Goal: Transaction & Acquisition: Purchase product/service

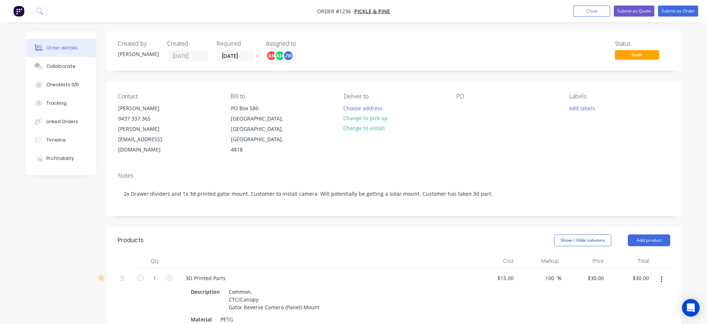
click at [594, 8] on button "Close" at bounding box center [592, 11] width 37 height 11
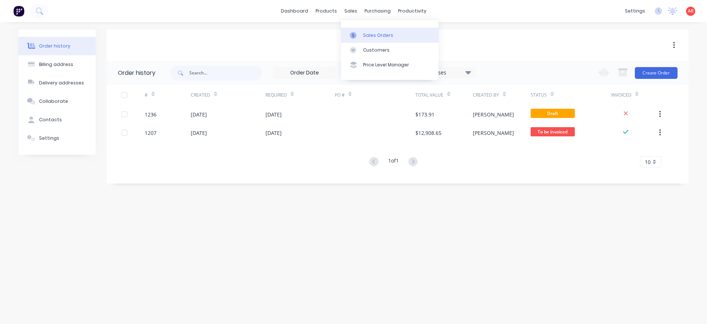
click at [355, 36] on icon at bounding box center [353, 35] width 7 height 7
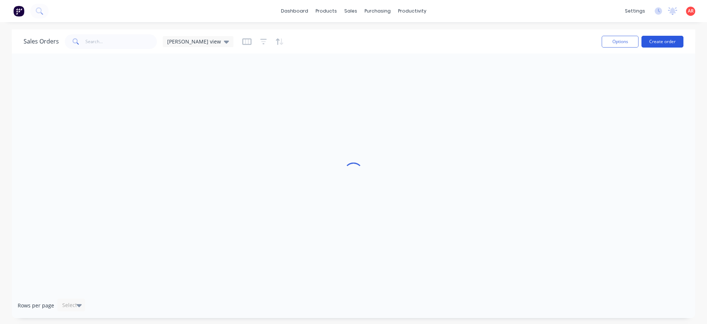
click at [662, 41] on button "Create order" at bounding box center [663, 42] width 42 height 12
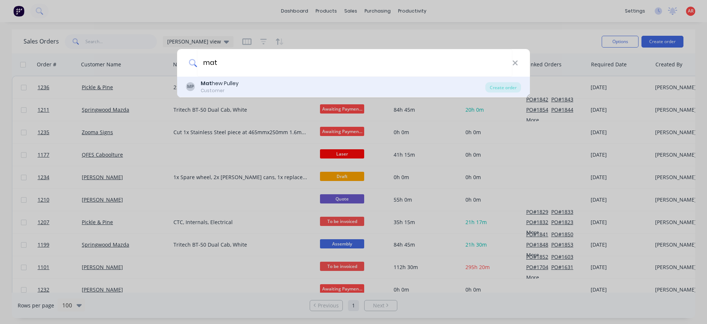
type input "mat"
click at [367, 92] on div "MP Mat hew Pulley Customer" at bounding box center [335, 87] width 299 height 14
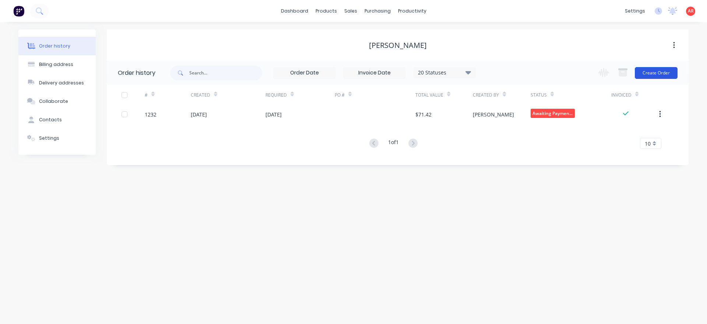
click at [652, 71] on button "Create Order" at bounding box center [656, 73] width 43 height 12
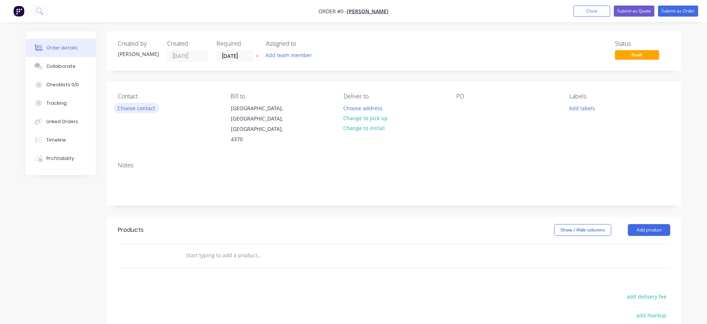
click at [138, 108] on button "Choose contact" at bounding box center [136, 108] width 45 height 10
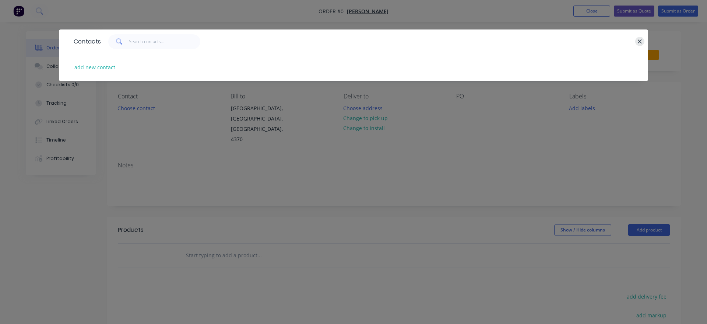
click at [640, 43] on icon "button" at bounding box center [640, 41] width 5 height 7
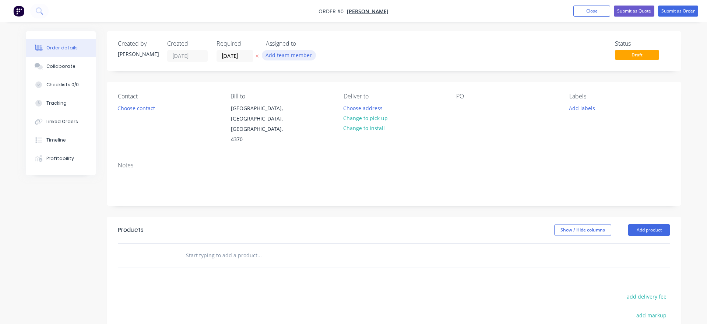
click at [279, 54] on button "Add team member" at bounding box center [289, 55] width 54 height 10
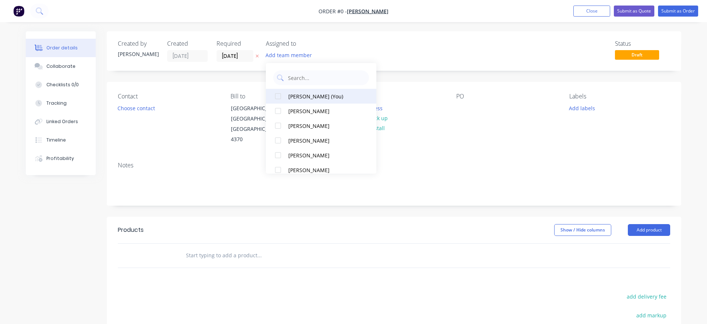
click at [311, 98] on div "[PERSON_NAME] (You)" at bounding box center [325, 96] width 74 height 8
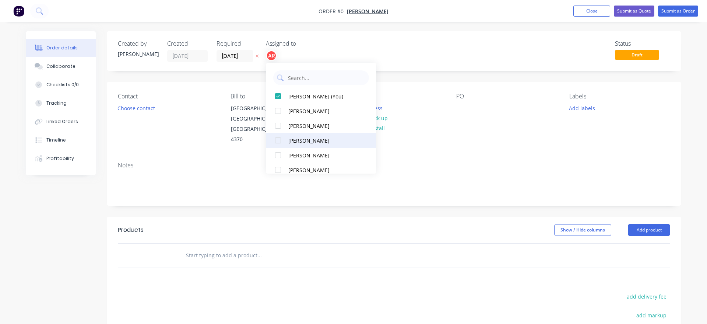
click at [302, 142] on div "[PERSON_NAME]" at bounding box center [325, 141] width 74 height 8
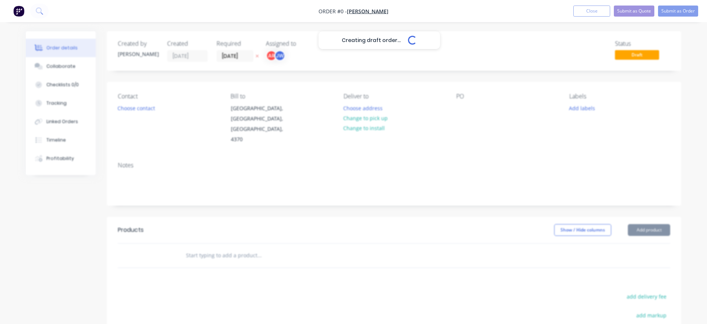
drag, startPoint x: 427, startPoint y: 77, endPoint x: 432, endPoint y: 72, distance: 6.8
click at [427, 76] on div "Creating draft order... Loading... Order details Collaborate Checklists 0/0 Tra…" at bounding box center [353, 243] width 670 height 424
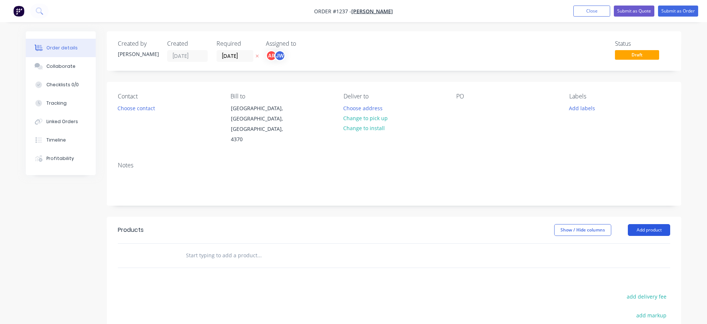
click at [651, 224] on button "Add product" at bounding box center [649, 230] width 42 height 12
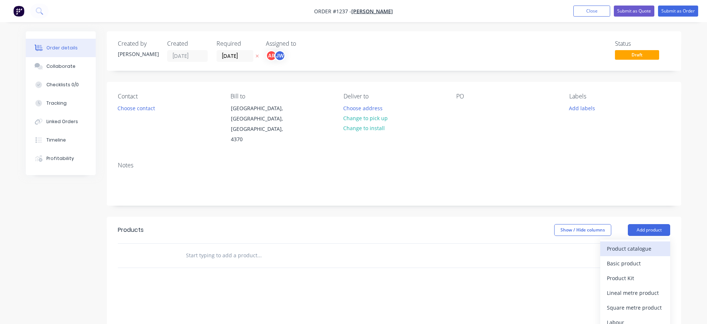
click at [617, 243] on div "Product catalogue" at bounding box center [635, 248] width 57 height 11
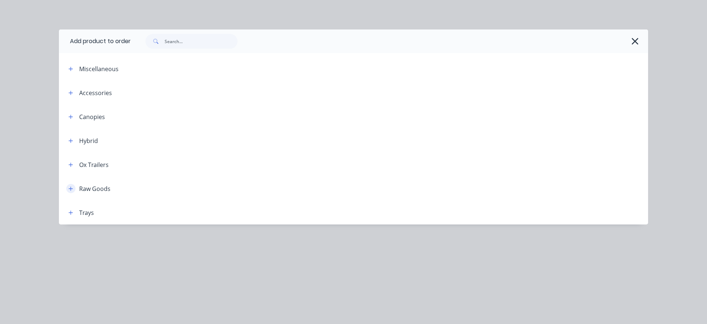
click at [69, 190] on icon "button" at bounding box center [71, 188] width 4 height 5
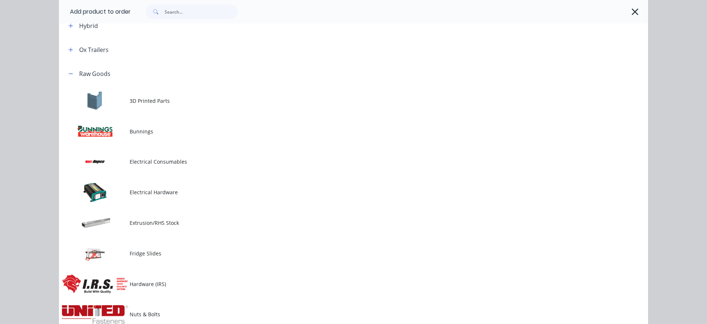
scroll to position [126, 0]
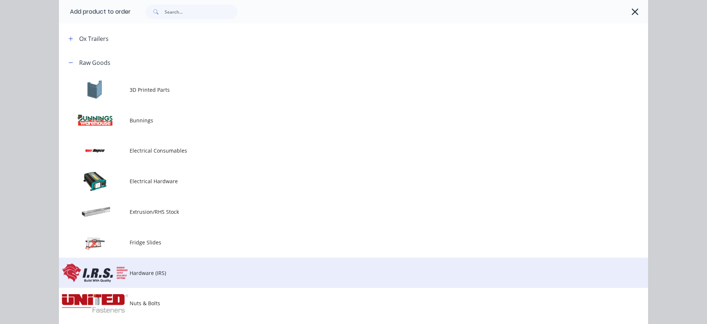
click at [160, 275] on span "Hardware (IRS)" at bounding box center [337, 273] width 415 height 8
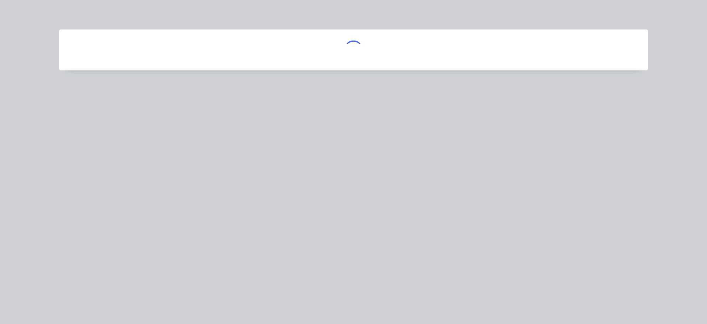
scroll to position [0, 0]
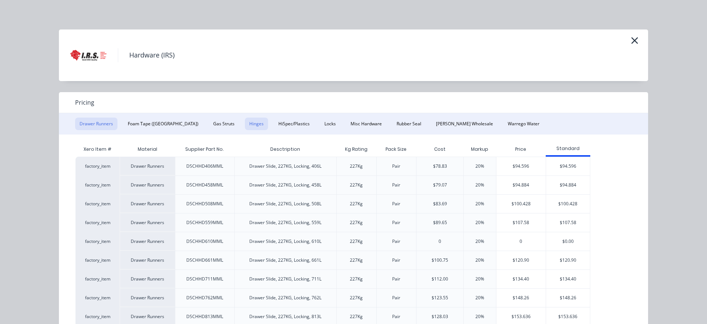
click at [245, 125] on button "Hinges" at bounding box center [256, 124] width 23 height 13
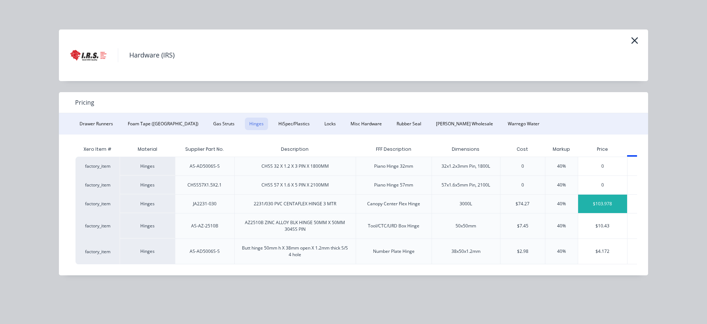
click at [612, 209] on div "$103.978" at bounding box center [602, 204] width 49 height 18
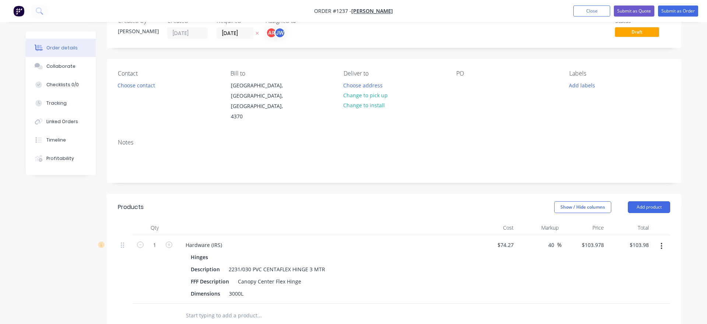
scroll to position [75, 0]
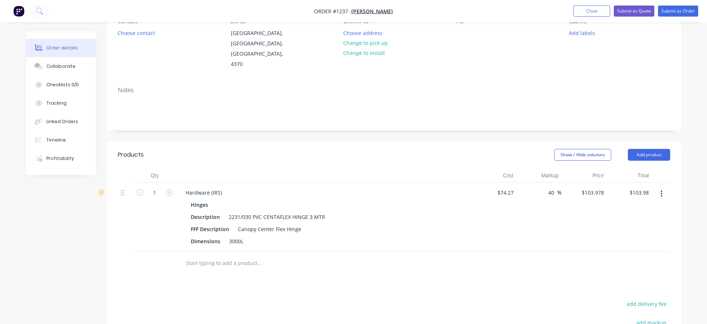
click at [240, 256] on input "text" at bounding box center [259, 263] width 147 height 15
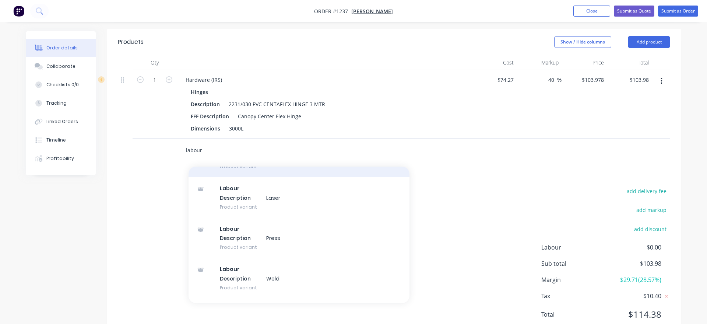
scroll to position [120, 0]
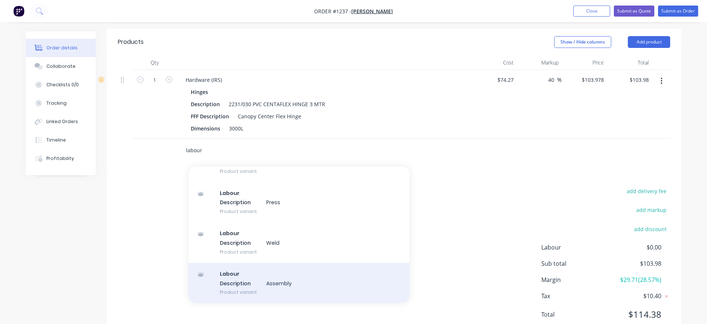
type input "labour"
click at [265, 263] on div "Labour Description Assembly Product variant" at bounding box center [299, 283] width 221 height 41
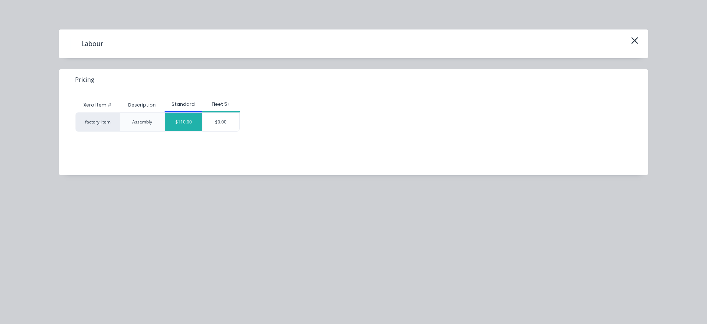
click at [192, 124] on div "$110.00" at bounding box center [183, 122] width 37 height 18
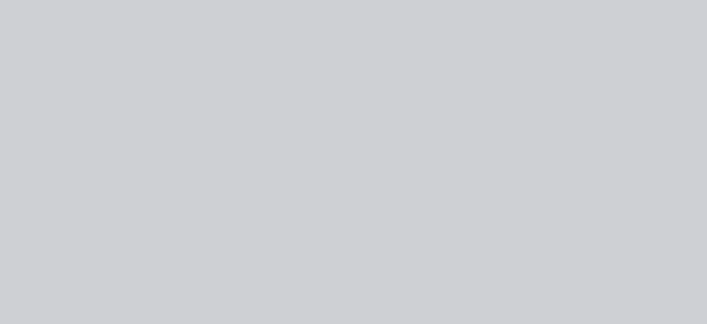
type input "$110.00"
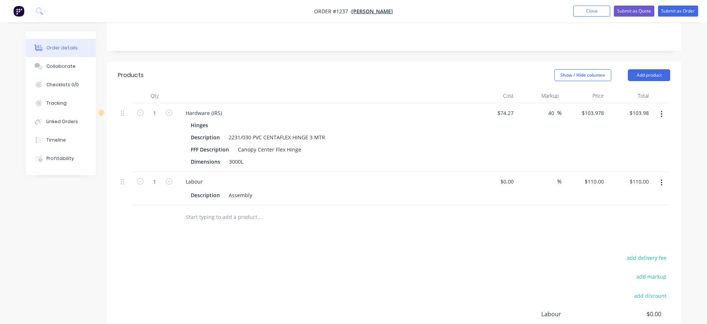
scroll to position [154, 0]
click at [174, 172] on div "1" at bounding box center [155, 189] width 44 height 34
click at [171, 178] on icon "button" at bounding box center [169, 181] width 7 height 7
type input "2"
type input "$220.00"
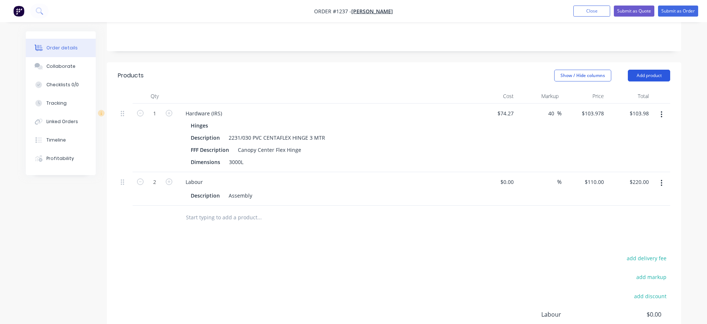
click at [659, 70] on button "Add product" at bounding box center [649, 76] width 42 height 12
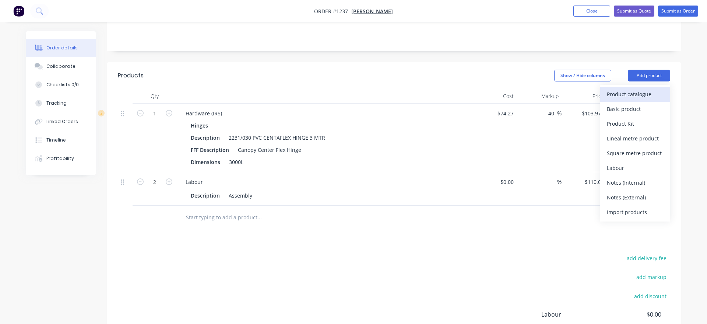
click at [639, 89] on div "Product catalogue" at bounding box center [635, 94] width 57 height 11
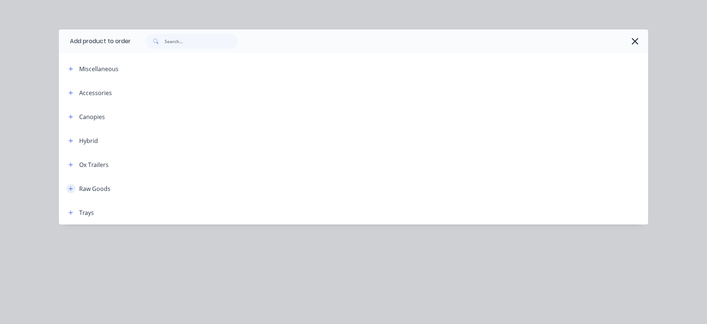
click at [72, 189] on icon "button" at bounding box center [71, 188] width 4 height 5
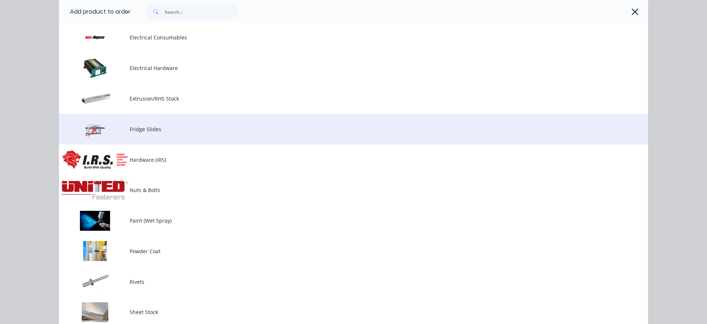
scroll to position [252, 0]
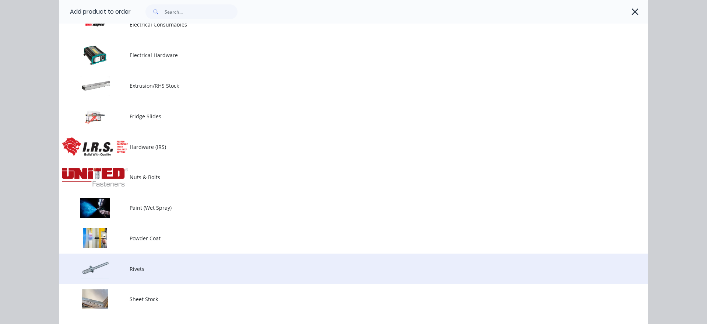
click at [175, 263] on td "Rivets" at bounding box center [389, 268] width 519 height 31
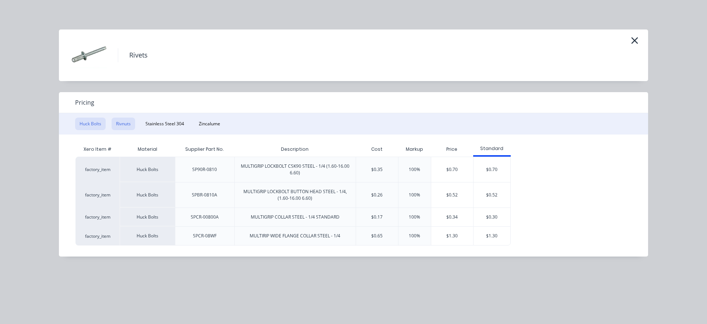
click at [120, 128] on button "Rivnuts" at bounding box center [124, 124] width 24 height 13
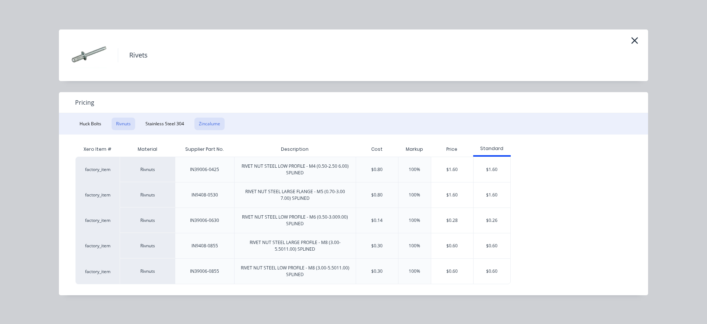
click at [211, 126] on button "Zincalume" at bounding box center [210, 124] width 30 height 13
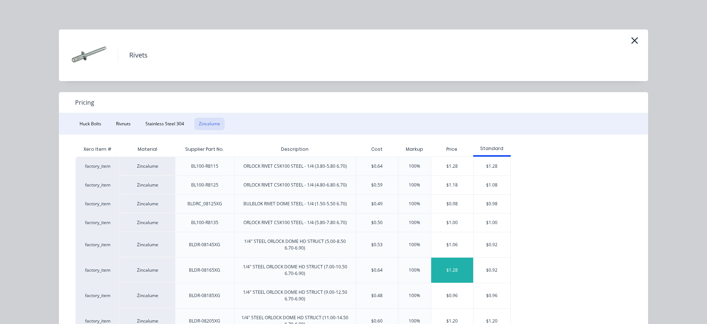
click at [454, 276] on div "$1.28" at bounding box center [452, 269] width 42 height 25
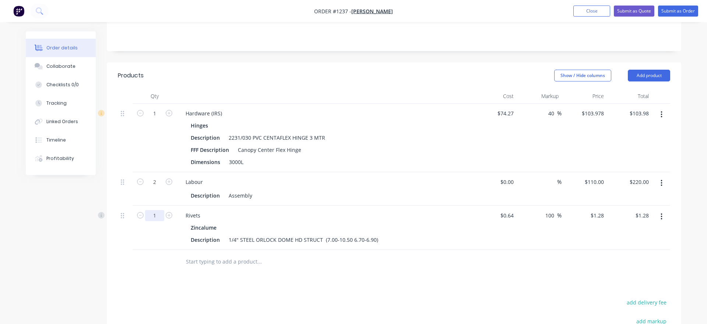
click at [160, 119] on input "1" at bounding box center [154, 113] width 19 height 11
type input "20"
type input "$25.60"
click at [130, 272] on div "Products Show / Hide columns Add product Qty Cost Markup Price Total 1 Hardware…" at bounding box center [394, 256] width 575 height 388
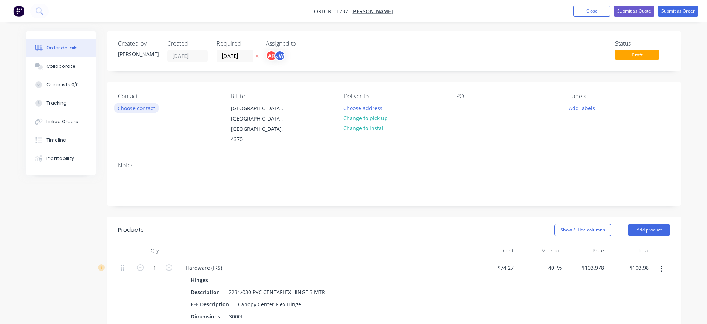
click at [140, 110] on button "Choose contact" at bounding box center [136, 108] width 45 height 10
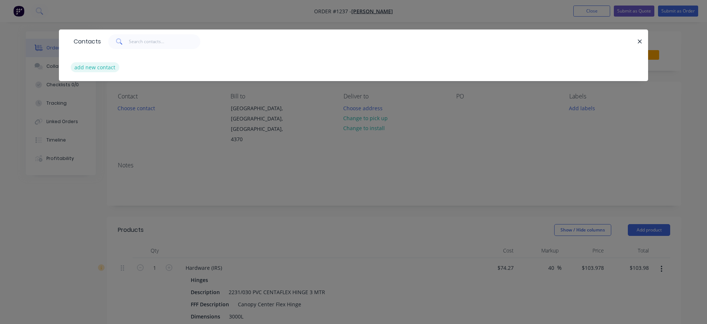
click at [93, 67] on button "add new contact" at bounding box center [95, 67] width 49 height 10
select select "AU"
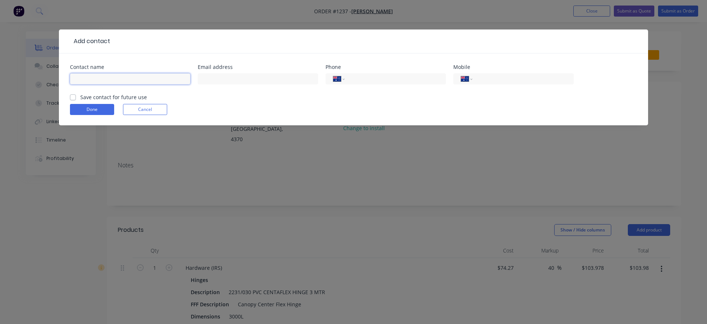
click at [115, 79] on input "text" at bounding box center [130, 78] width 120 height 11
type input "[PERSON_NAME]"
click at [213, 84] on input "text" at bounding box center [258, 78] width 120 height 11
paste input "[EMAIL_ADDRESS][DOMAIN_NAME]"
type input "[EMAIL_ADDRESS][DOMAIN_NAME]"
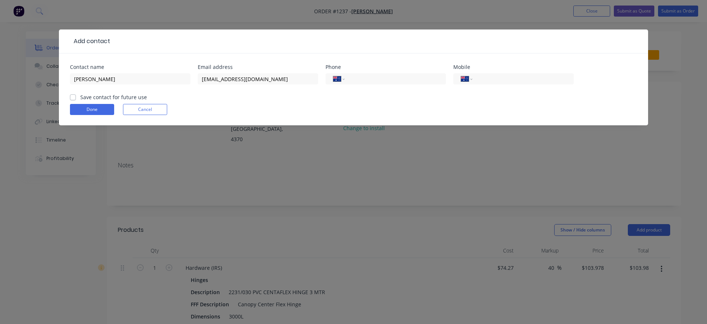
click at [80, 98] on label "Save contact for future use" at bounding box center [113, 97] width 67 height 8
click at [74, 98] on input "Save contact for future use" at bounding box center [73, 96] width 6 height 7
checkbox input "true"
click at [488, 77] on input "tel" at bounding box center [522, 79] width 88 height 8
type input "0432 328 287"
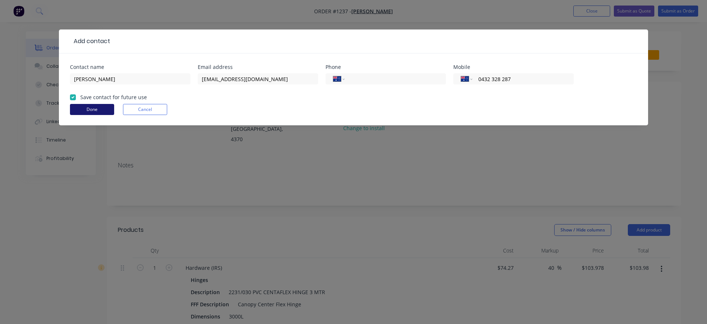
click at [90, 109] on button "Done" at bounding box center [92, 109] width 44 height 11
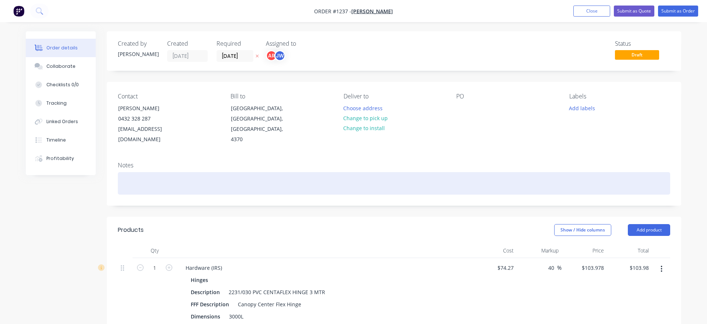
click at [144, 175] on div at bounding box center [394, 183] width 553 height 22
click at [173, 175] on div "Replace Door hinge, square up canopy" at bounding box center [394, 183] width 553 height 22
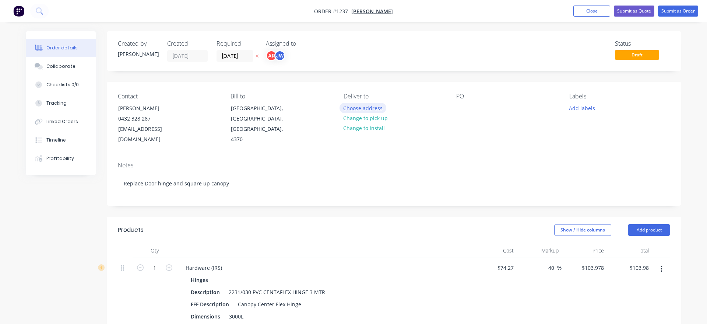
click at [361, 110] on button "Choose address" at bounding box center [363, 108] width 47 height 10
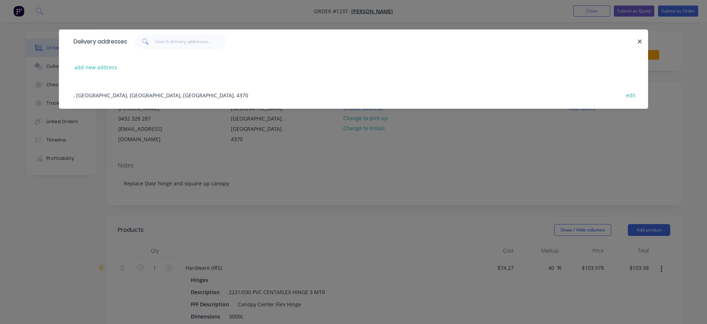
click at [138, 94] on div ", [GEOGRAPHIC_DATA], [GEOGRAPHIC_DATA], [GEOGRAPHIC_DATA], 4370 edit" at bounding box center [353, 95] width 567 height 28
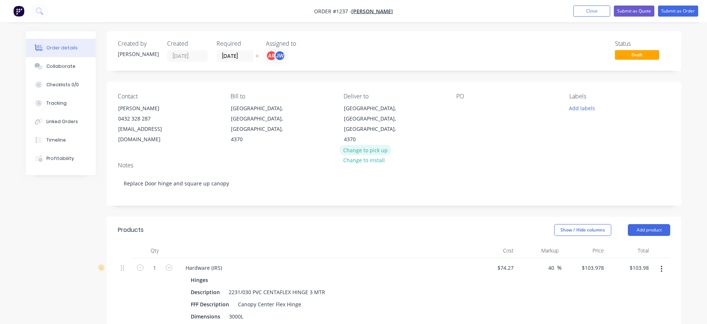
click at [368, 145] on button "Change to pick up" at bounding box center [366, 150] width 52 height 10
click at [368, 122] on button "Change to delivery" at bounding box center [367, 118] width 54 height 10
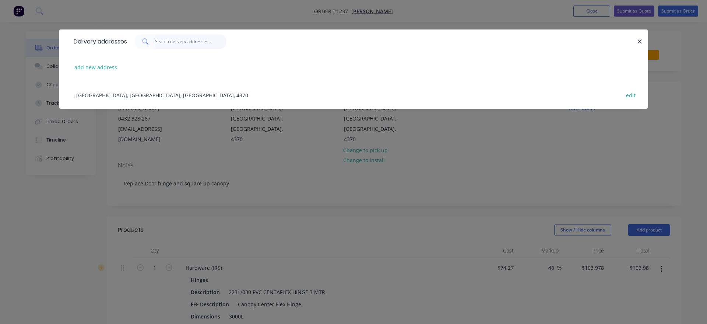
click at [168, 41] on input "text" at bounding box center [191, 41] width 72 height 15
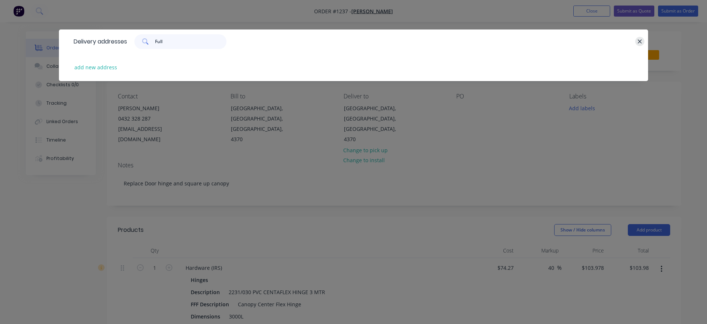
type input "Full"
click at [642, 40] on icon "button" at bounding box center [640, 41] width 5 height 7
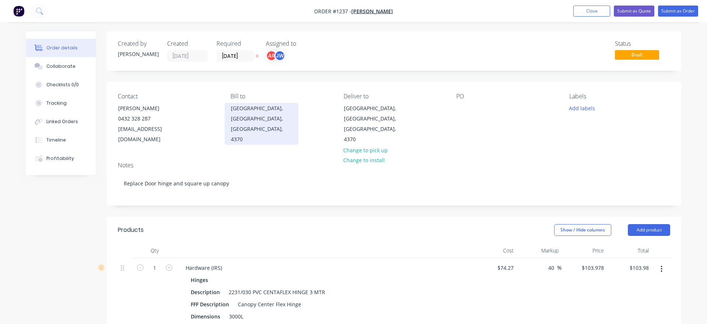
click at [256, 110] on div "[GEOGRAPHIC_DATA], [GEOGRAPHIC_DATA], [GEOGRAPHIC_DATA], 4370" at bounding box center [261, 123] width 61 height 41
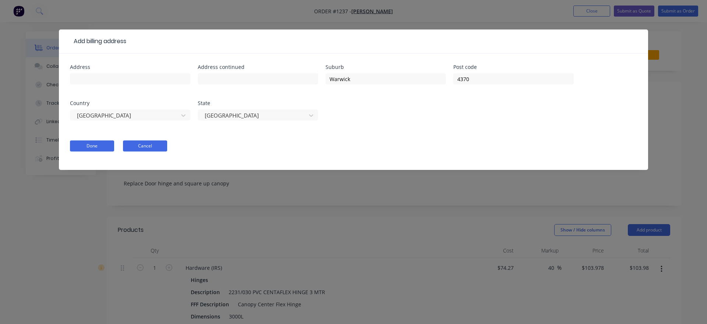
click at [154, 148] on button "Cancel" at bounding box center [145, 145] width 44 height 11
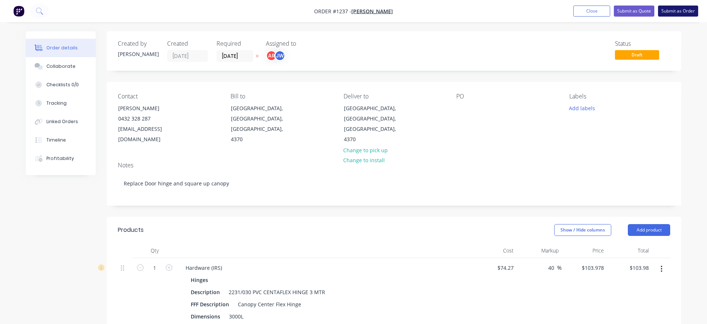
click at [671, 10] on button "Submit as Order" at bounding box center [678, 11] width 40 height 11
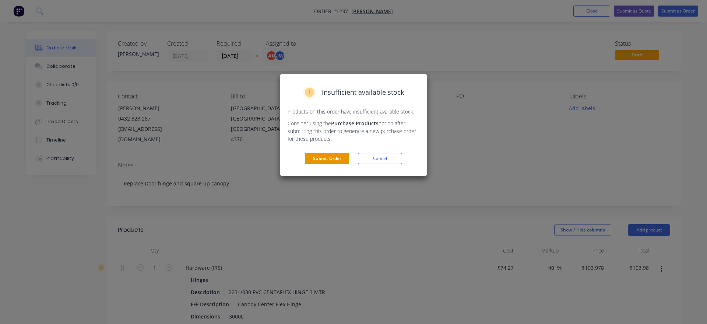
click at [334, 157] on button "Submit Order" at bounding box center [327, 158] width 44 height 11
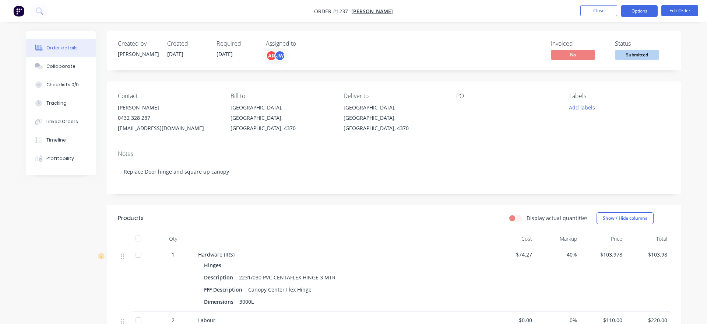
click at [640, 16] on button "Options" at bounding box center [639, 11] width 37 height 12
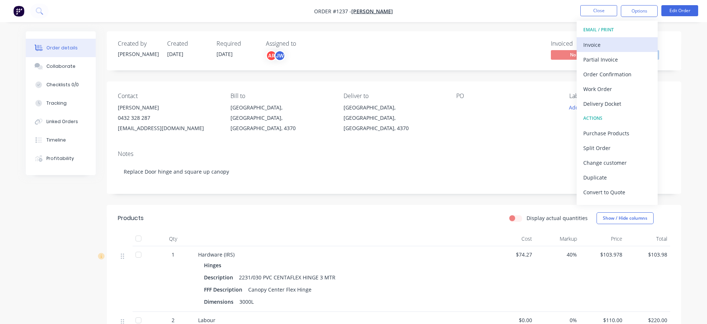
click at [622, 45] on div "Invoice" at bounding box center [618, 44] width 68 height 11
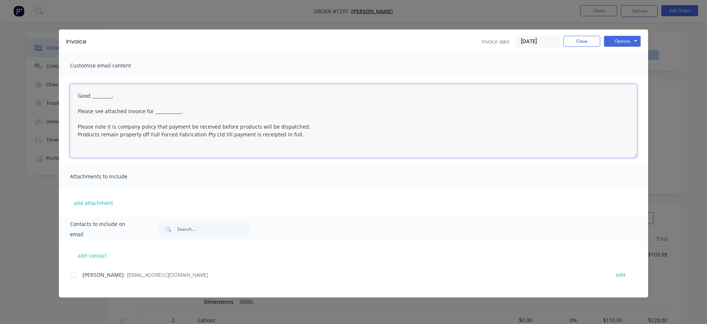
drag, startPoint x: 112, startPoint y: 98, endPoint x: 92, endPoint y: 99, distance: 19.5
click at [92, 99] on textarea "Good _________, Please see attached invoice for ____________. Please note it is…" at bounding box center [353, 121] width 567 height 74
drag, startPoint x: 183, startPoint y: 112, endPoint x: 153, endPoint y: 113, distance: 30.2
click at [153, 113] on textarea "Good morning, Please see attached invoice for ____________. Please note it is c…" at bounding box center [353, 121] width 567 height 74
click at [72, 275] on div at bounding box center [73, 274] width 15 height 15
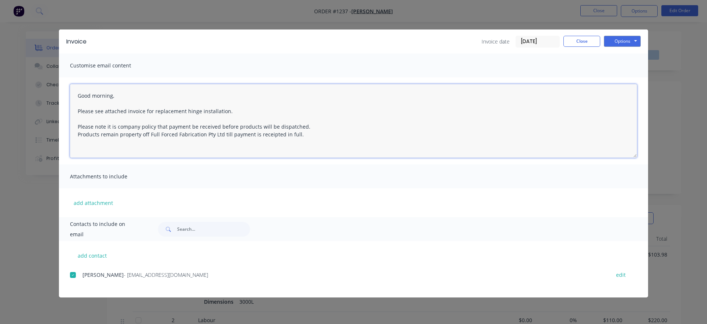
drag, startPoint x: 109, startPoint y: 97, endPoint x: 93, endPoint y: 97, distance: 16.2
click at [93, 97] on textarea "Good _________, Please see attached invoice for ____________. Please note it is…" at bounding box center [353, 121] width 567 height 74
drag, startPoint x: 187, startPoint y: 110, endPoint x: 153, endPoint y: 111, distance: 33.5
click at [153, 111] on textarea "Good morning, Please see attached invoice for ____________. Please note it is c…" at bounding box center [353, 121] width 567 height 74
type textarea "Good morning, Please see attached invoice for replacement hinge installation. P…"
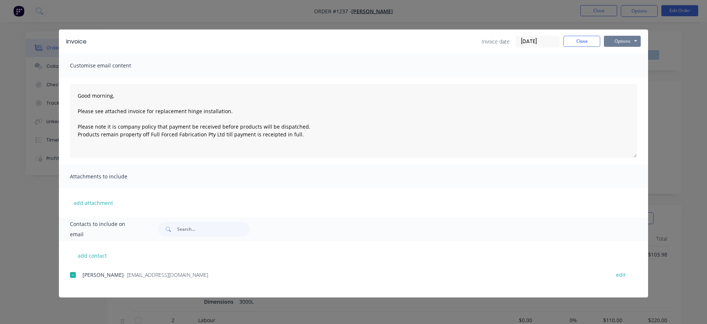
click at [623, 39] on button "Options" at bounding box center [622, 41] width 37 height 11
click at [635, 76] on button "Email" at bounding box center [627, 79] width 47 height 12
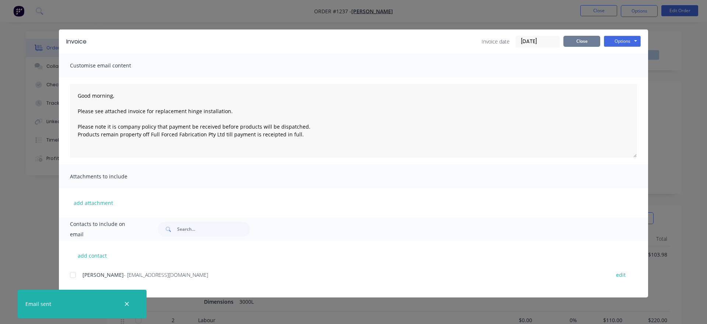
click at [582, 42] on button "Close" at bounding box center [582, 41] width 37 height 11
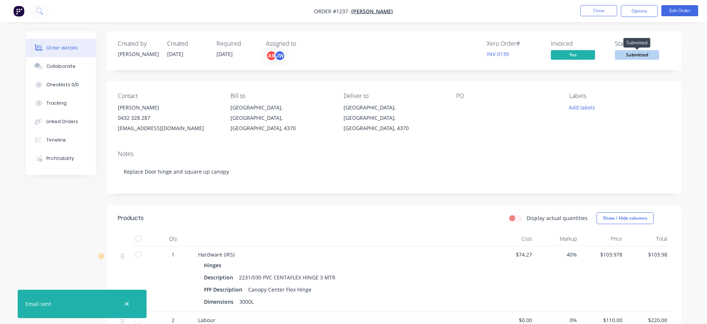
click at [641, 55] on span "Submitted" at bounding box center [637, 54] width 44 height 9
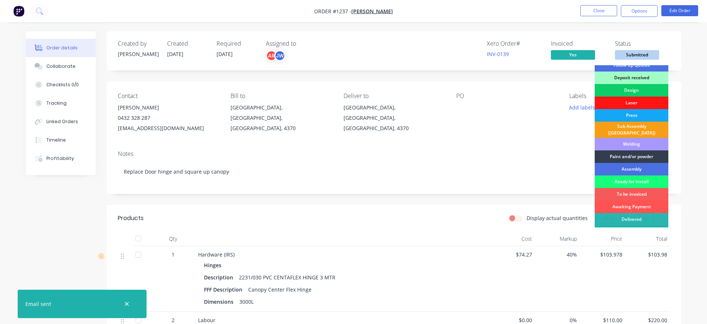
scroll to position [13, 0]
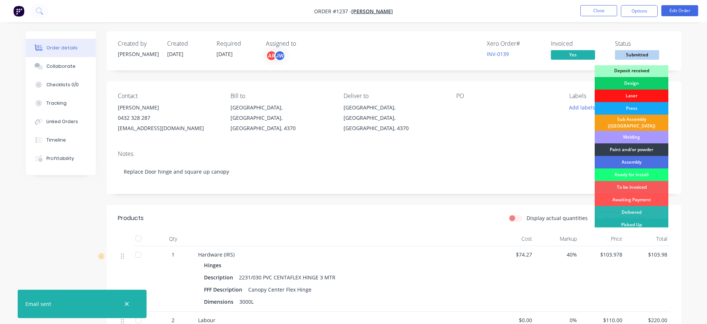
click at [640, 221] on div "Picked Up" at bounding box center [632, 224] width 74 height 13
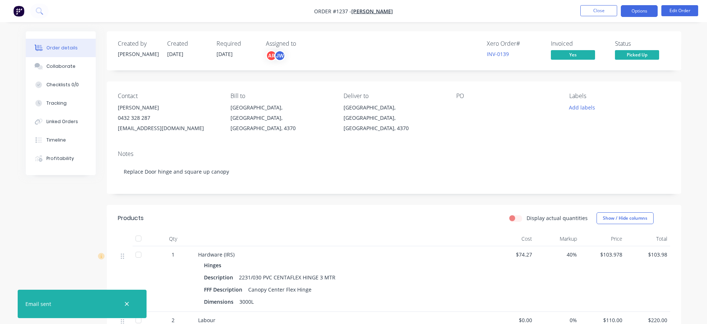
click at [638, 11] on button "Options" at bounding box center [639, 11] width 37 height 12
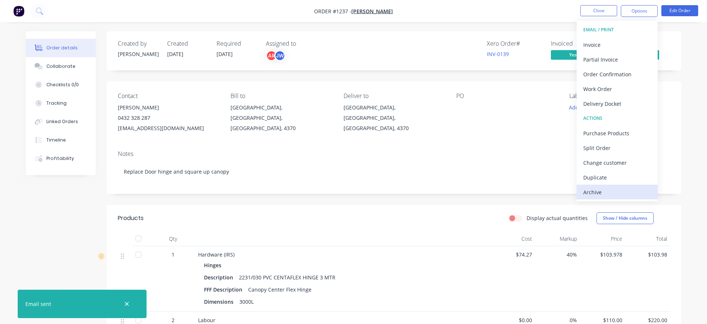
click at [599, 196] on div "Archive" at bounding box center [618, 192] width 68 height 11
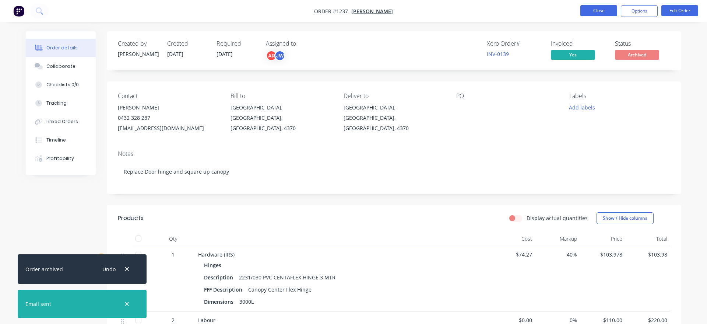
click at [601, 14] on button "Close" at bounding box center [599, 10] width 37 height 11
